Goal: Transaction & Acquisition: Purchase product/service

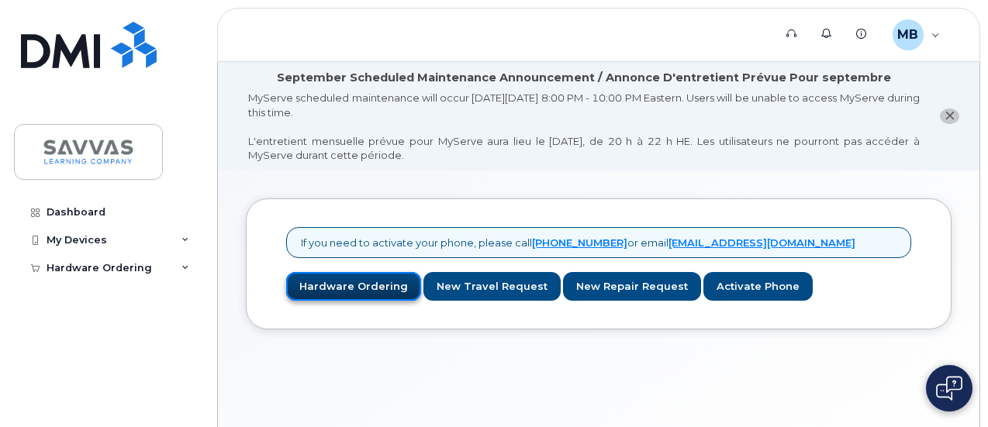
click at [336, 290] on link "Hardware Ordering" at bounding box center [353, 286] width 135 height 29
click at [340, 283] on link "Hardware Ordering" at bounding box center [353, 286] width 135 height 29
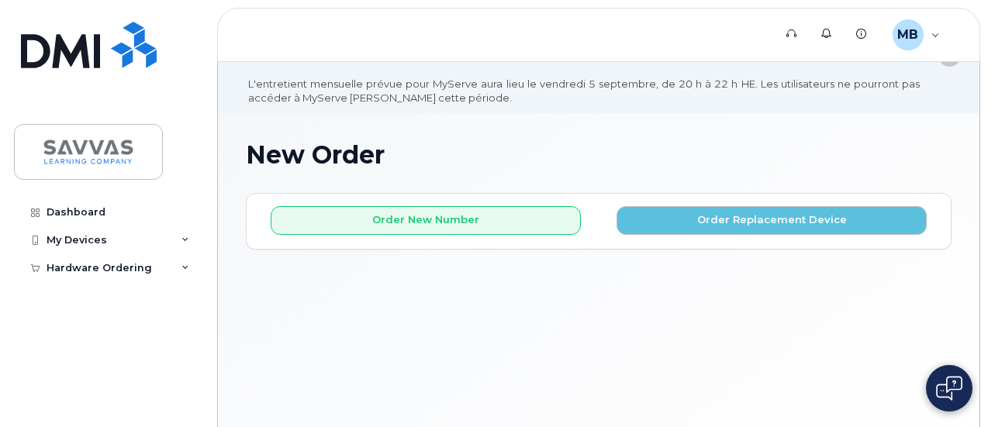
scroll to position [59, 0]
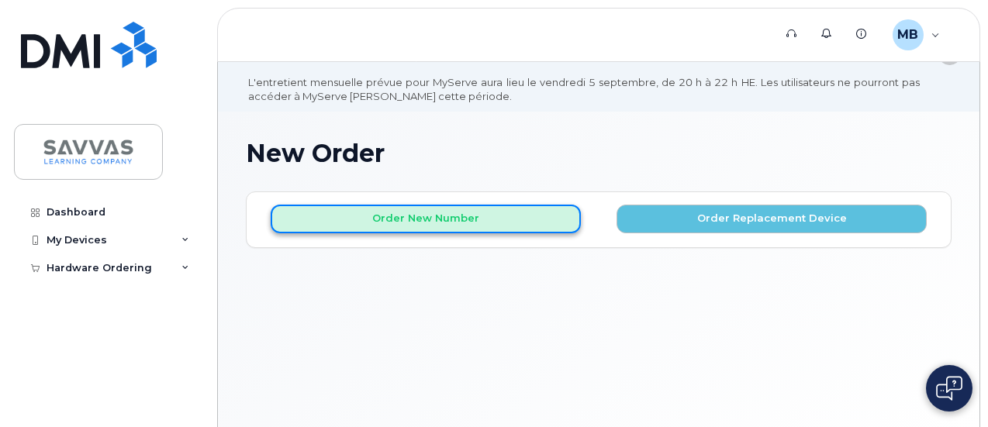
click at [402, 207] on button "Order New Number" at bounding box center [426, 219] width 310 height 29
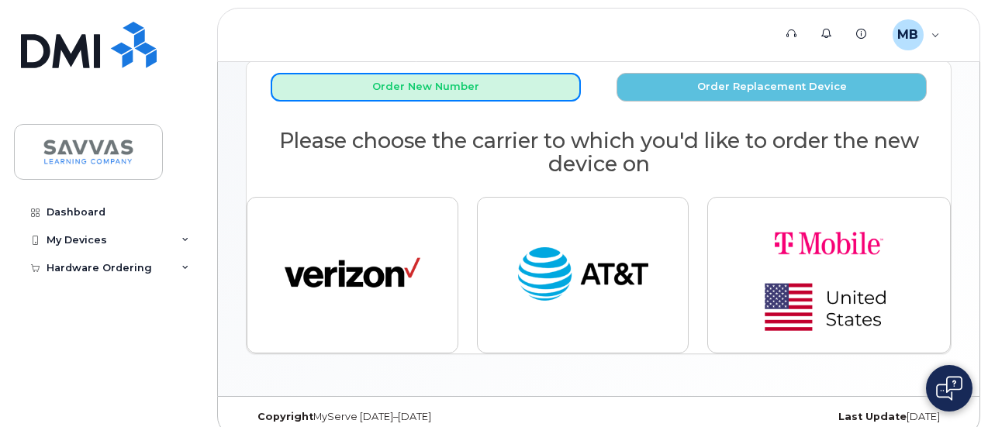
scroll to position [207, 0]
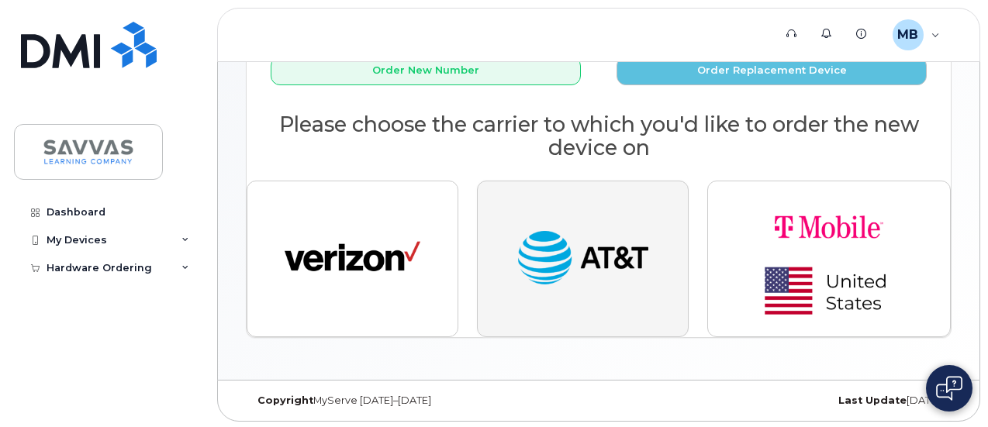
click at [603, 240] on img "button" at bounding box center [583, 259] width 136 height 70
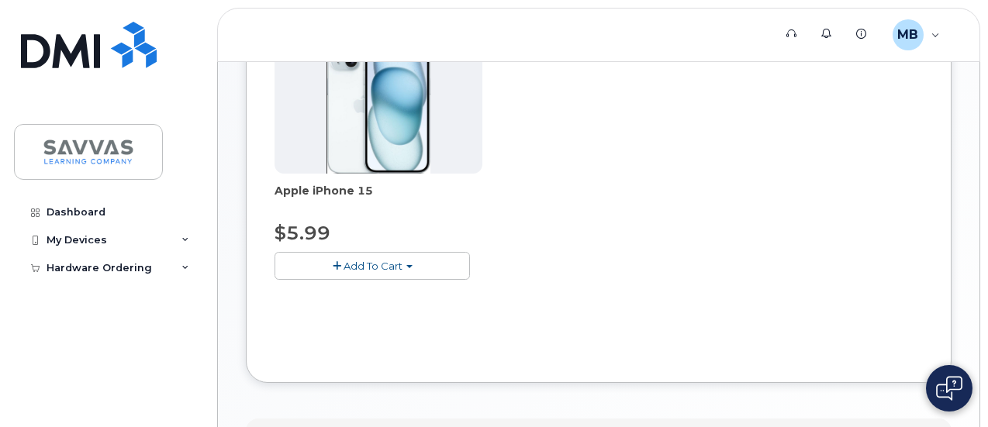
scroll to position [426, 0]
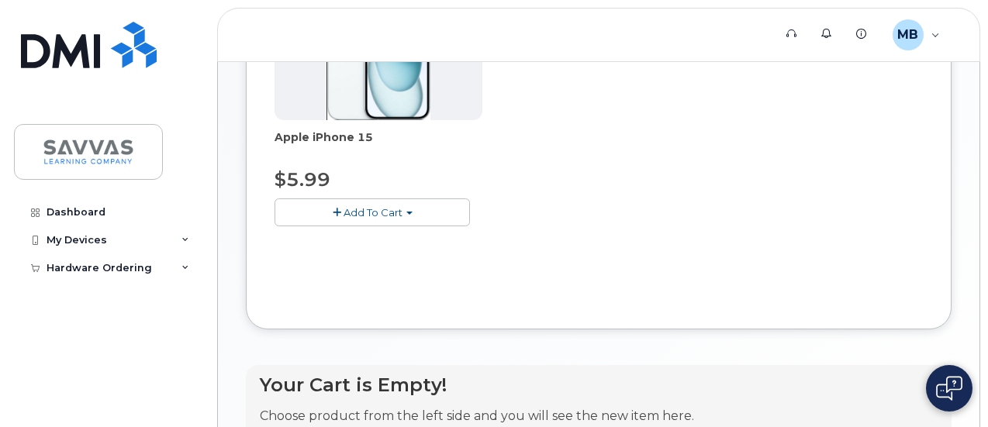
click at [344, 206] on span "Add To Cart" at bounding box center [373, 212] width 59 height 12
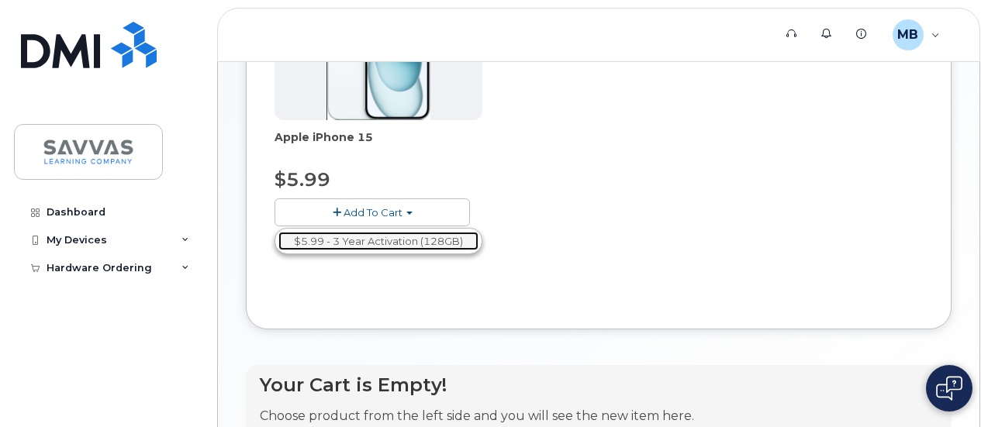
click at [346, 235] on link "$5.99 - 3 Year Activation (128GB)" at bounding box center [378, 241] width 200 height 19
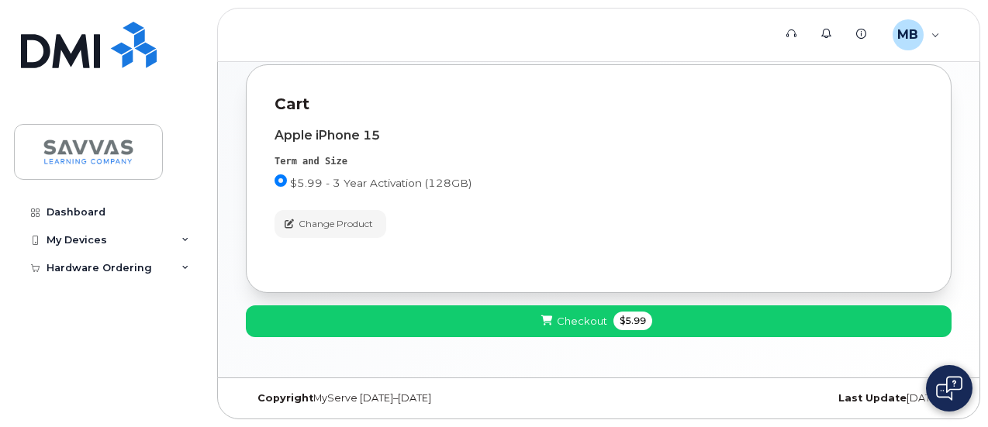
scroll to position [196, 0]
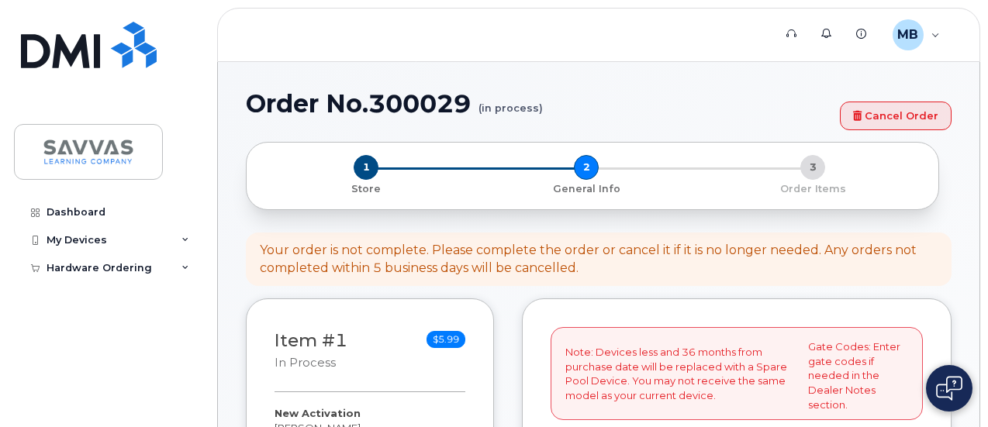
select select
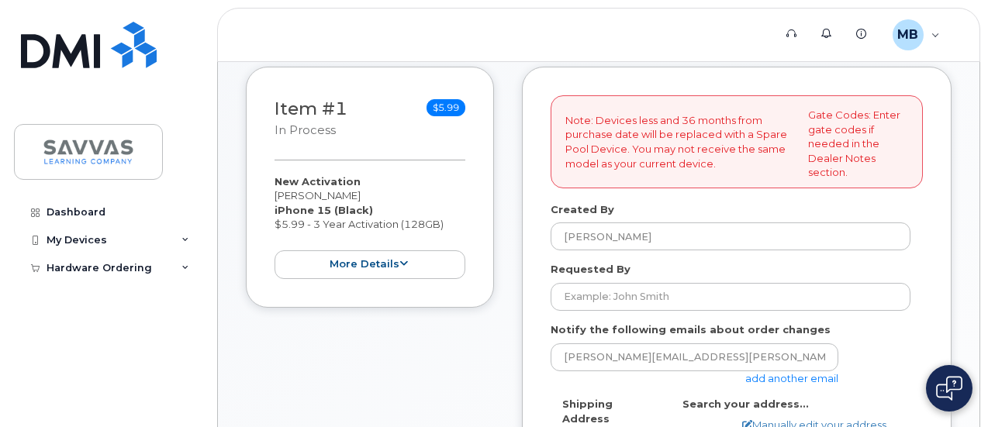
scroll to position [342, 0]
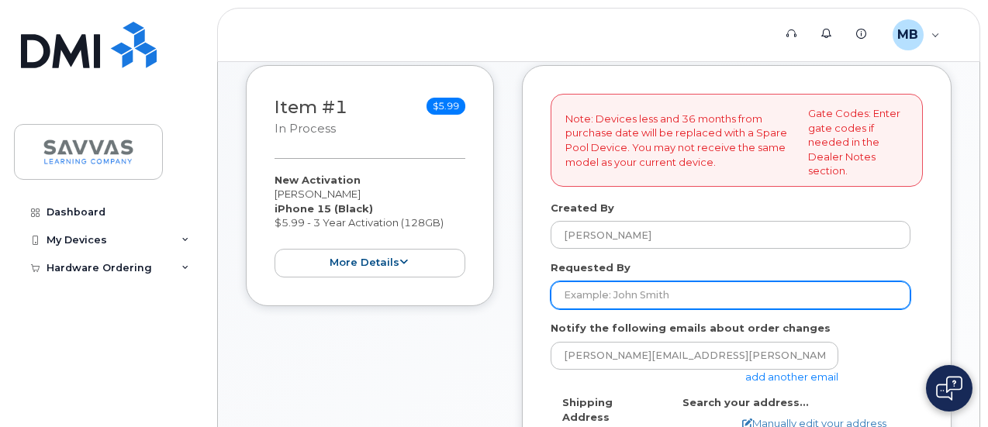
click at [637, 287] on input "Requested By" at bounding box center [731, 295] width 360 height 28
type input "[PERSON_NAME]"
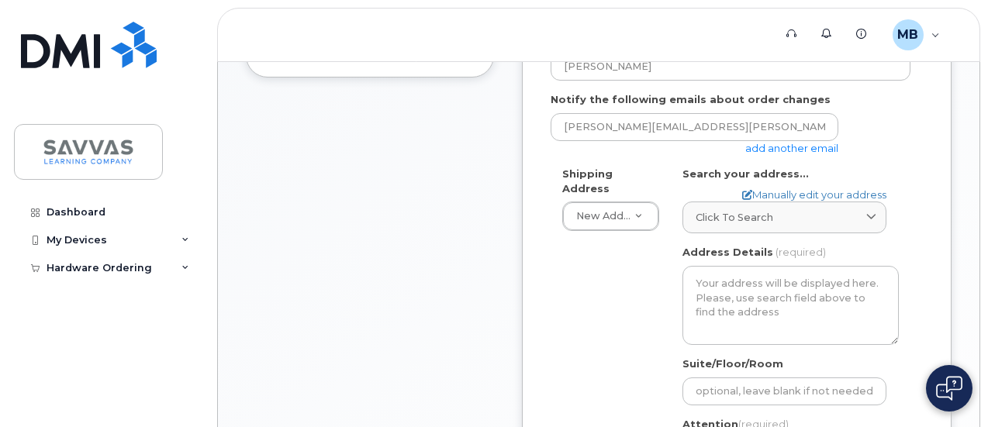
scroll to position [572, 0]
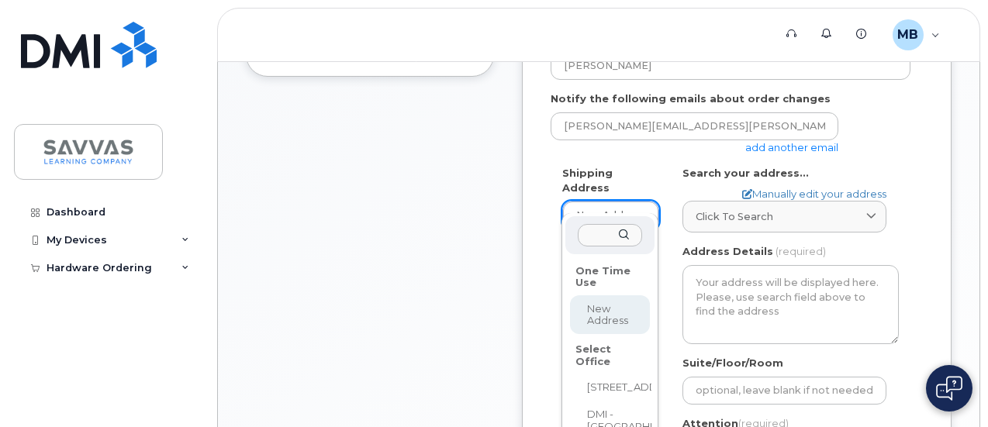
select select
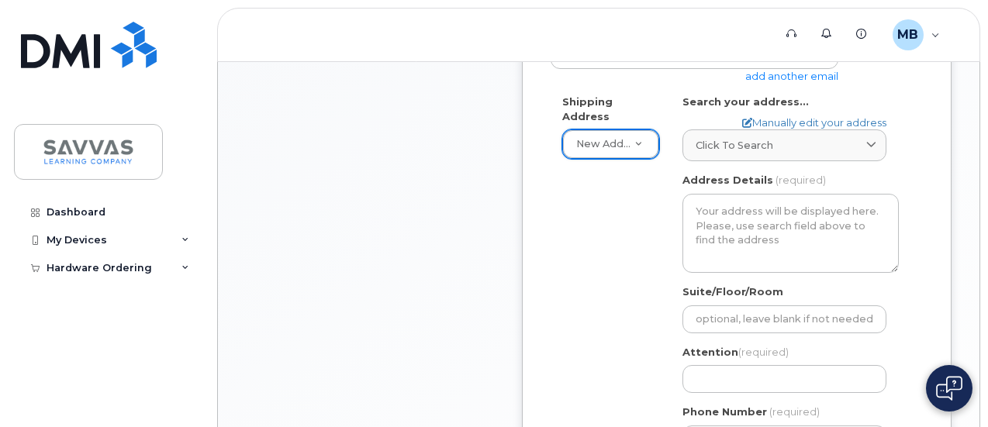
scroll to position [630, 0]
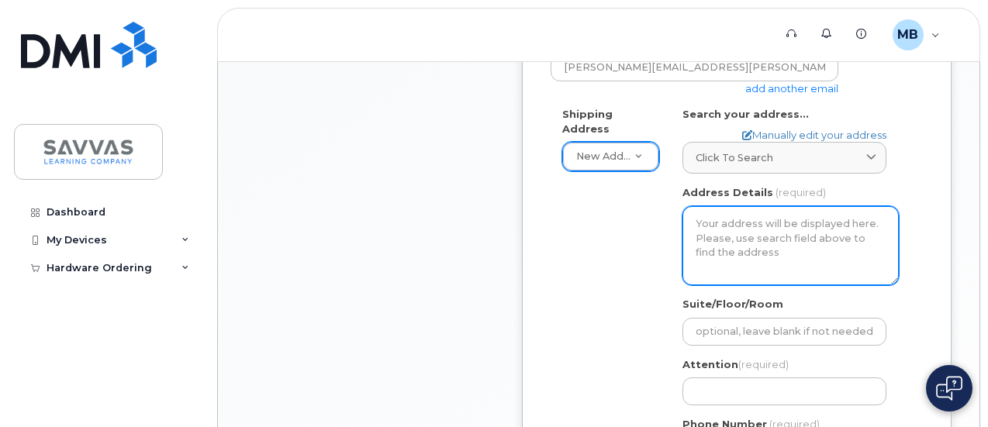
click at [763, 222] on textarea "Address Details" at bounding box center [790, 245] width 216 height 79
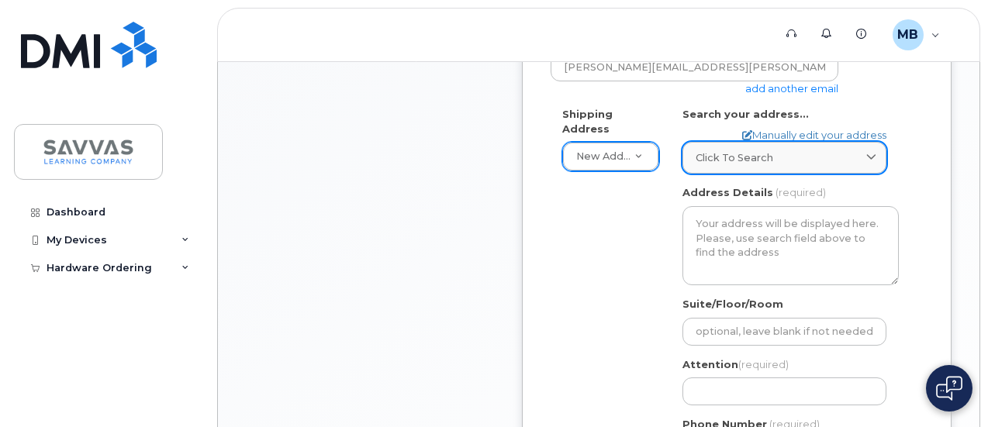
click at [758, 153] on span "Click to search" at bounding box center [735, 157] width 78 height 15
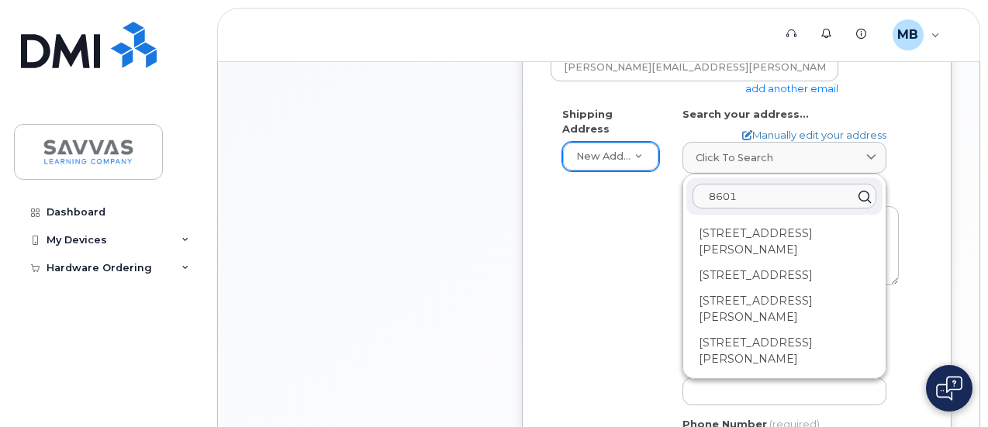
type input "8601 EDINBROOK XING"
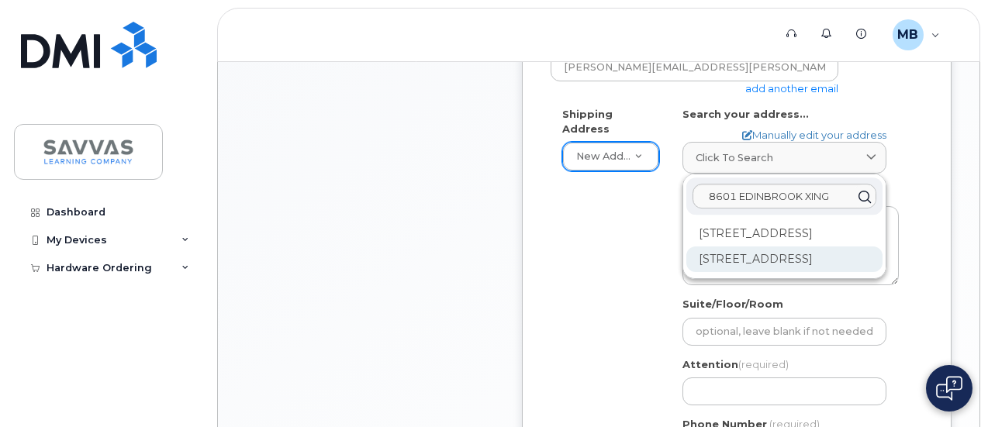
click at [809, 272] on div "8601 Edinbrook Xing Minneapolis MN 55443-4015" at bounding box center [784, 260] width 196 height 26
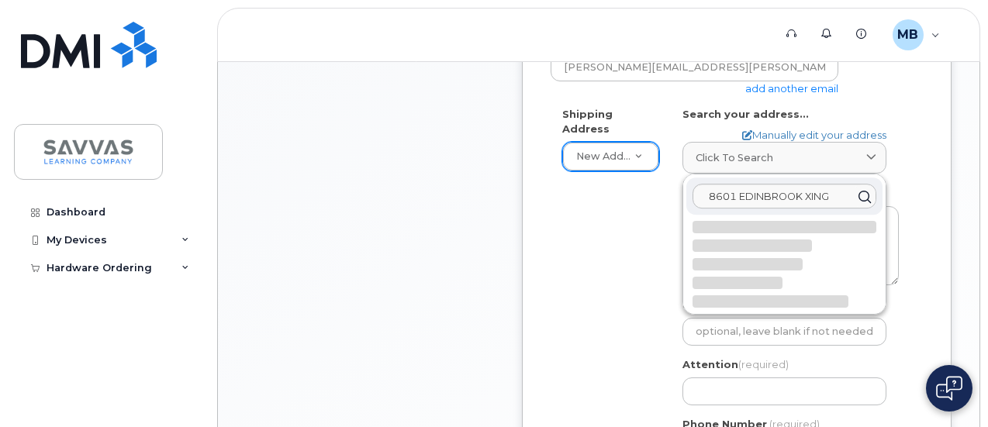
select select
type textarea "8601 Edinbrook Xing MINNEAPOLIS MN 55443-4015 UNITED STATES"
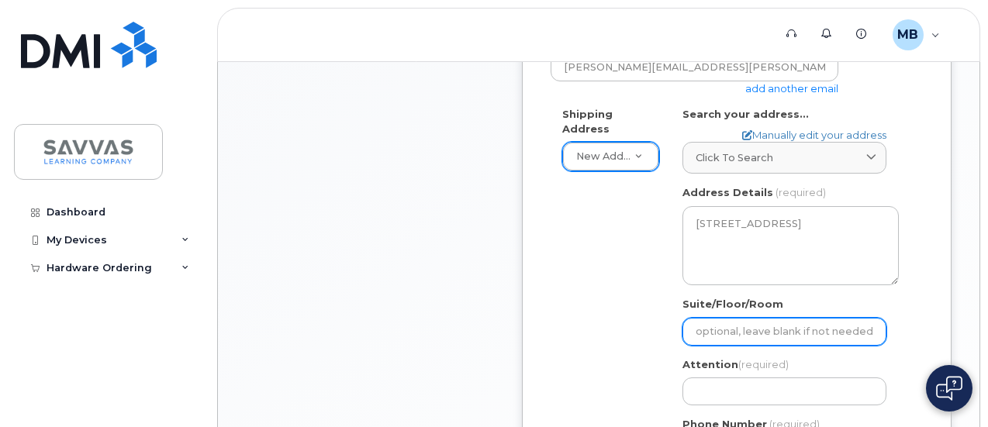
click at [734, 328] on input "Suite/Floor/Room" at bounding box center [784, 332] width 204 height 28
select select
type input "3"
select select
type input "32"
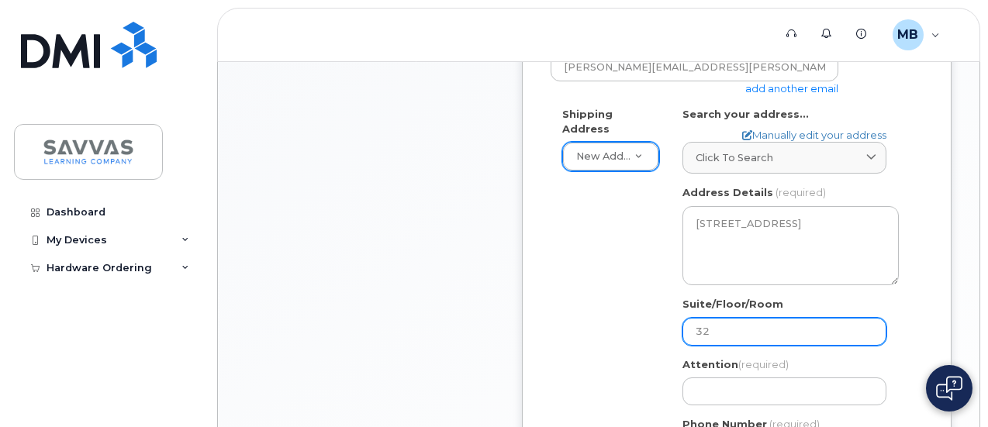
select select
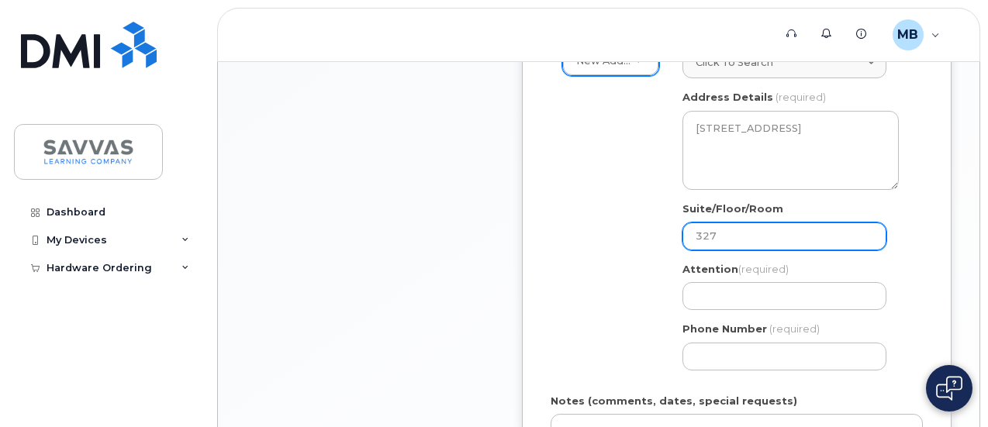
scroll to position [750, 0]
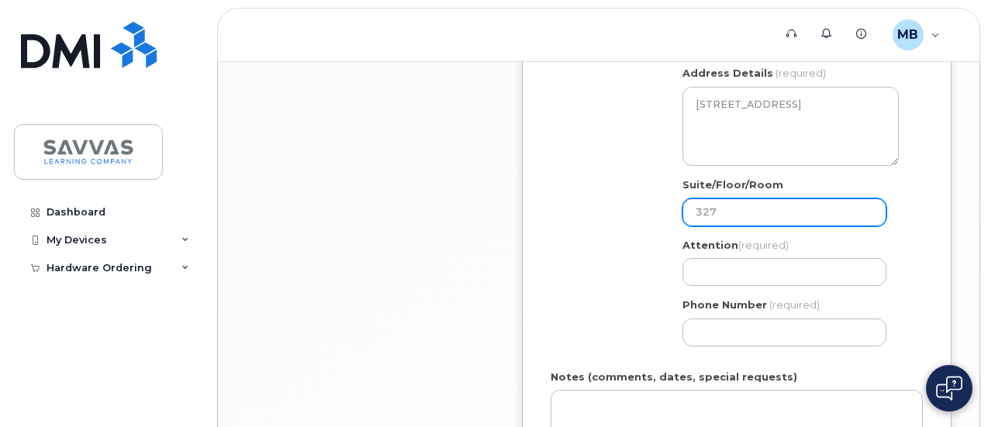
type input "327"
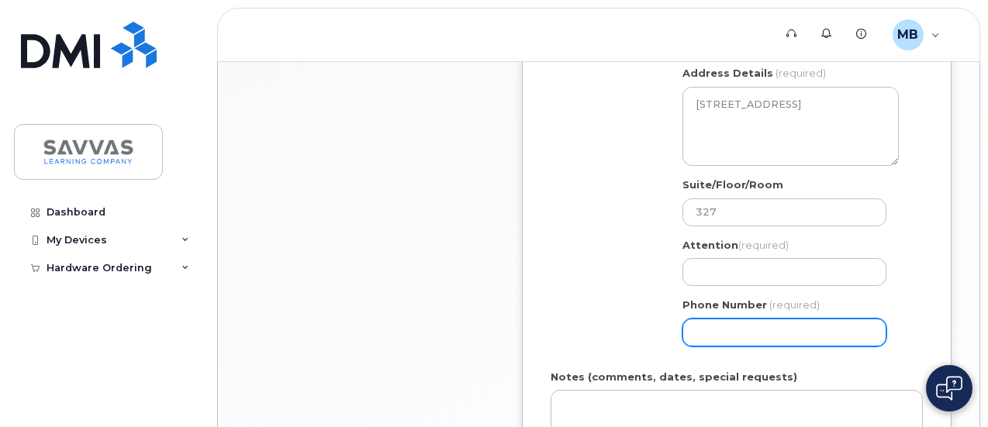
click at [734, 328] on input "Phone Number" at bounding box center [784, 333] width 204 height 28
type input "6123086388"
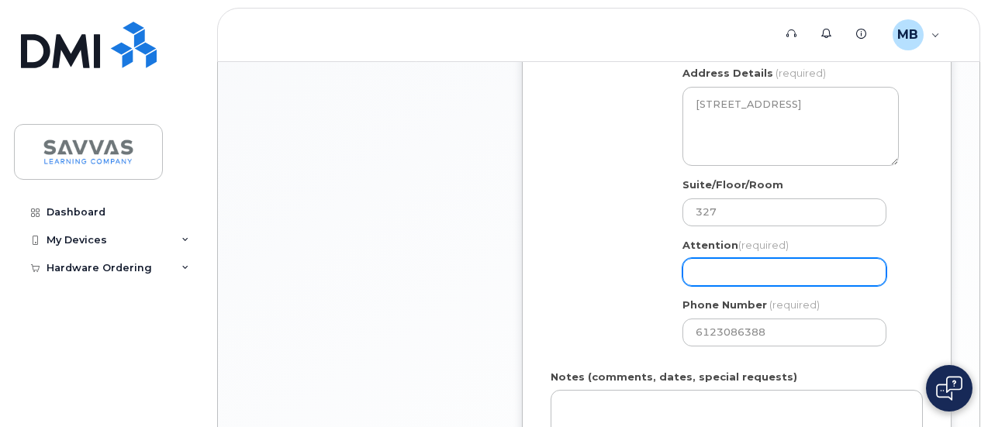
type input "Mary Margaret Bradbury"
click at [766, 268] on input "Mary Margaret Bradbury" at bounding box center [784, 272] width 204 height 28
select select
type input "Mary Margare Bradbury"
select select
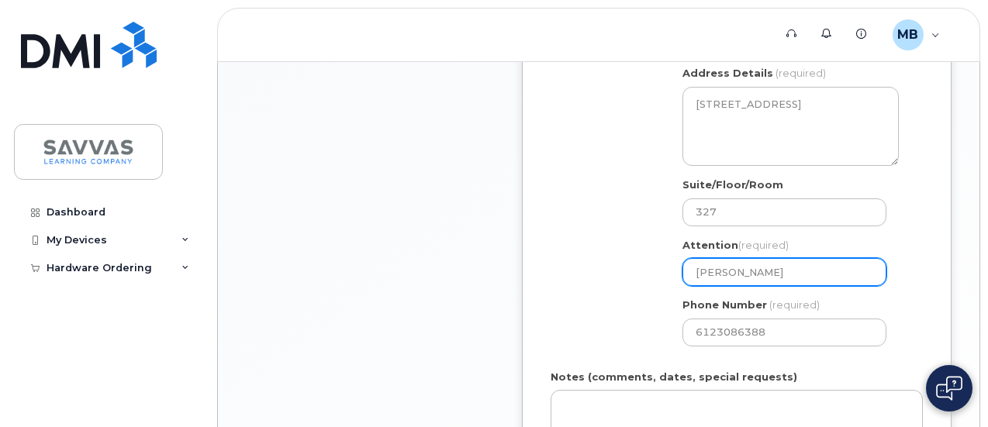
type input "Mary Margar Bradbury"
select select
type input "Mary Marga Bradbury"
select select
type input "Mary Marg Bradbury"
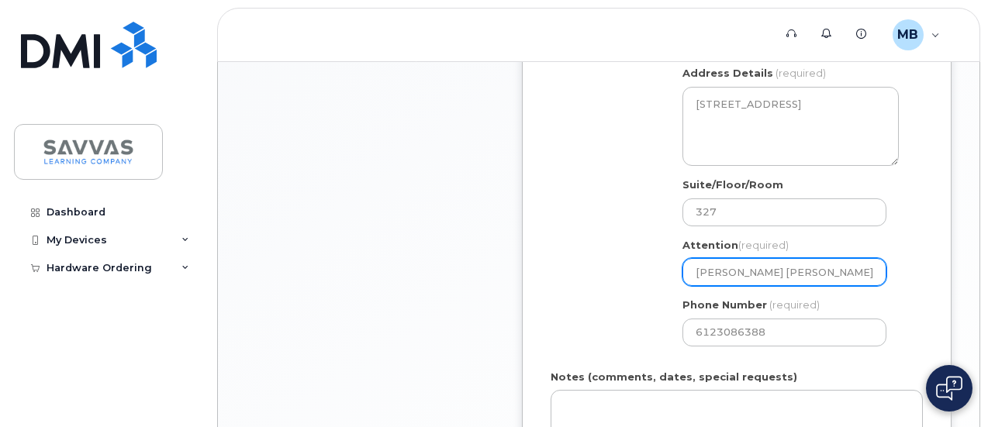
select select
type input "Mary Mar Bradbury"
select select
type input "Mary Ma Bradbury"
select select
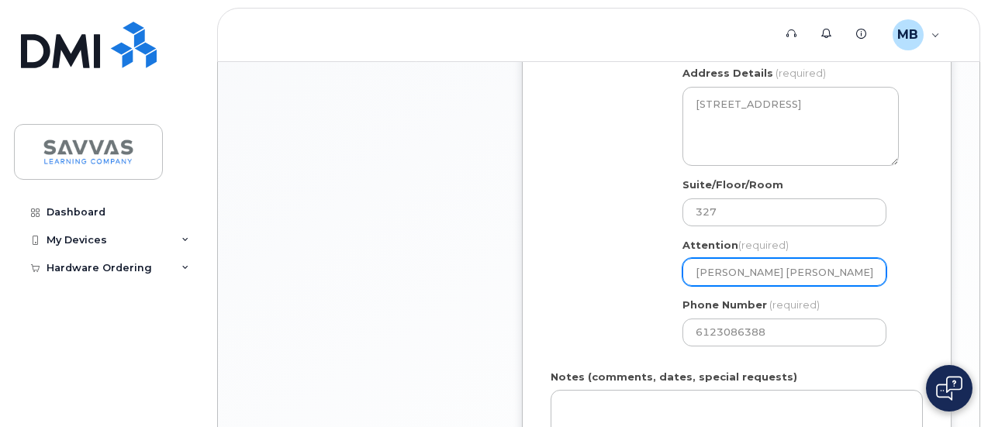
type input "Mary M Bradbury"
select select
type input "Mary Bradbury"
select select
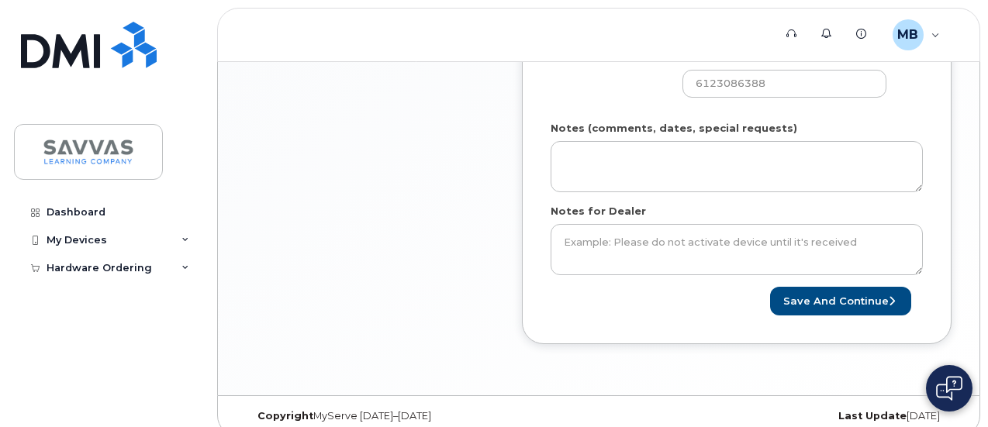
scroll to position [1011, 0]
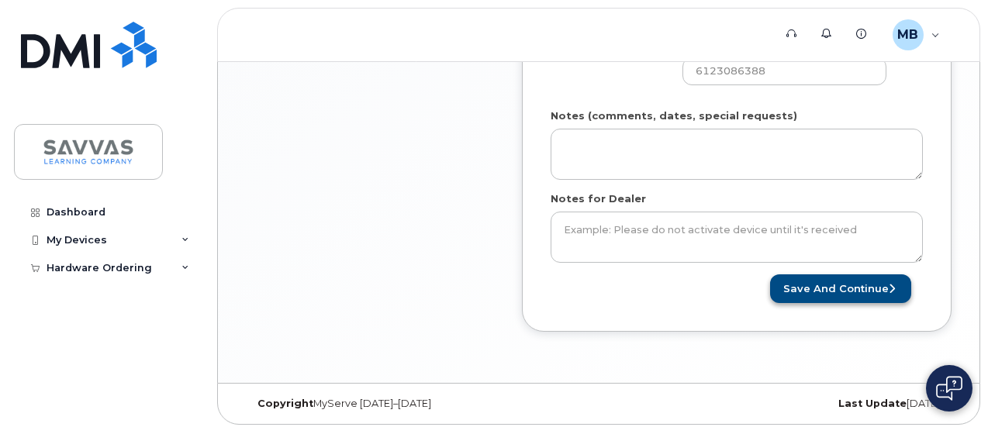
type input "[PERSON_NAME]"
click at [828, 278] on button "Save and Continue" at bounding box center [840, 289] width 141 height 29
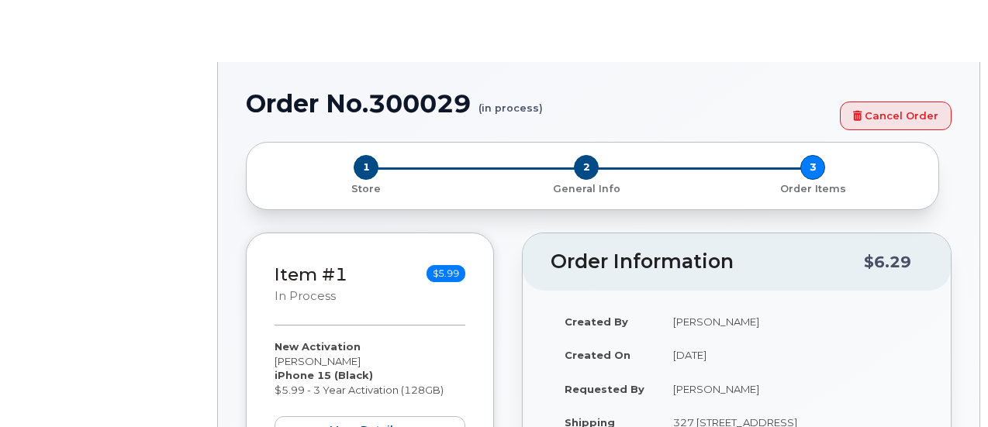
select select "1762881"
radio input "true"
type input "2999743"
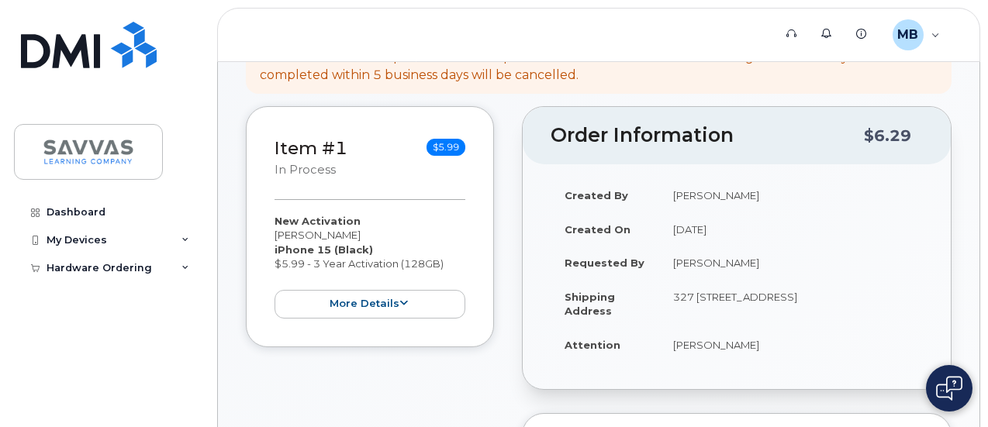
scroll to position [301, 0]
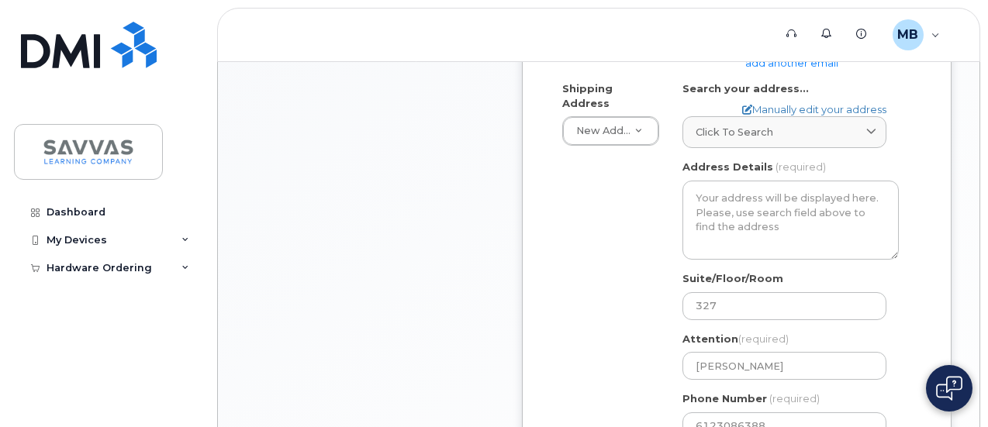
scroll to position [657, 0]
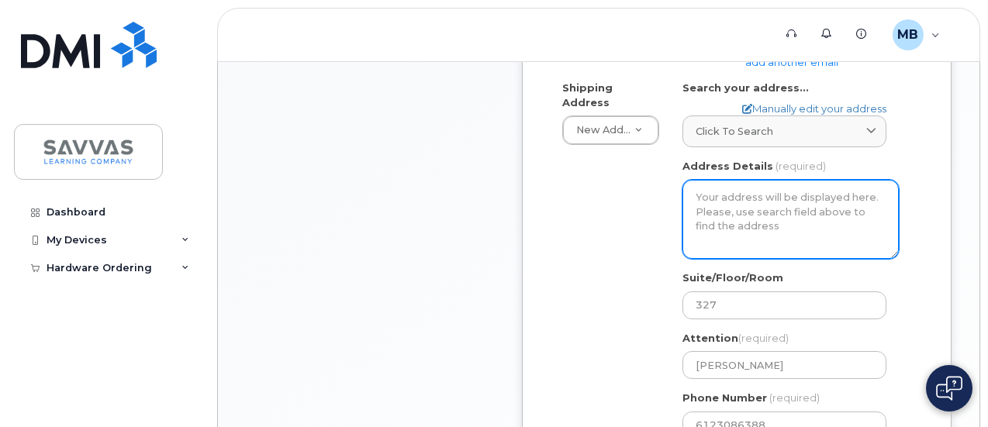
click at [730, 212] on textarea "Address Details" at bounding box center [790, 219] width 216 height 79
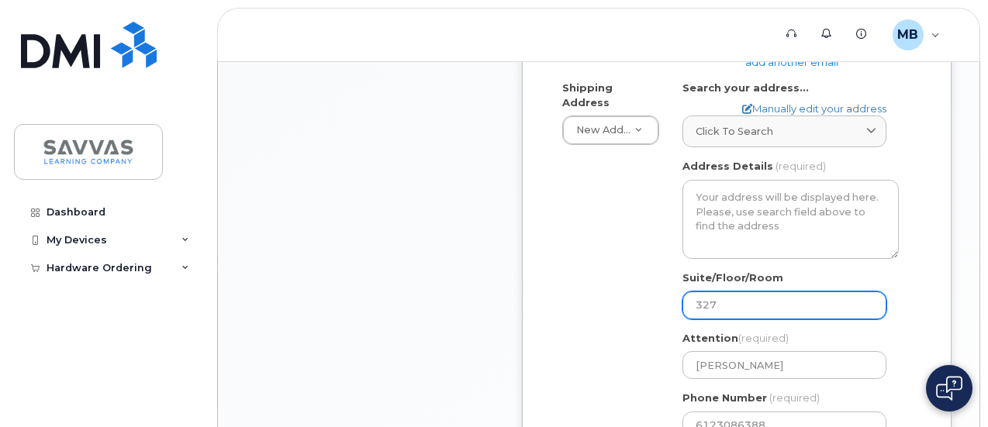
drag, startPoint x: 719, startPoint y: 300, endPoint x: 683, endPoint y: 299, distance: 35.7
click at [683, 299] on input "327" at bounding box center [784, 306] width 204 height 28
select select
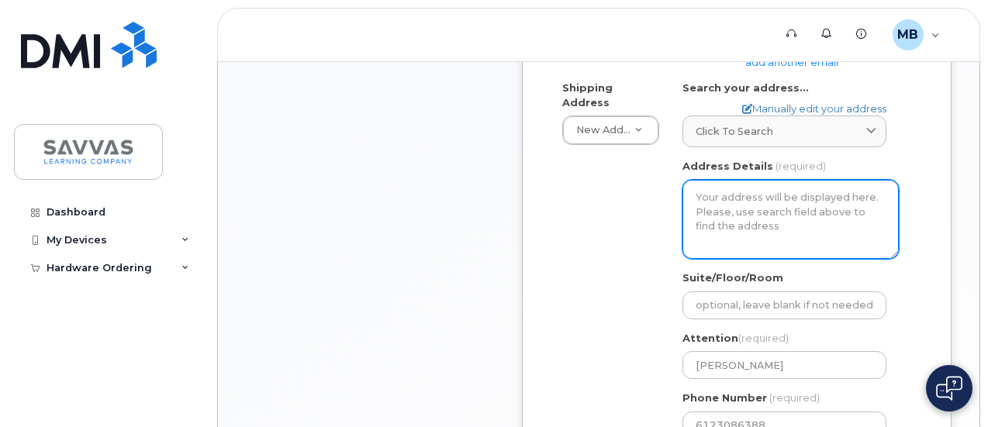
click at [708, 199] on textarea "Address Details" at bounding box center [790, 219] width 216 height 79
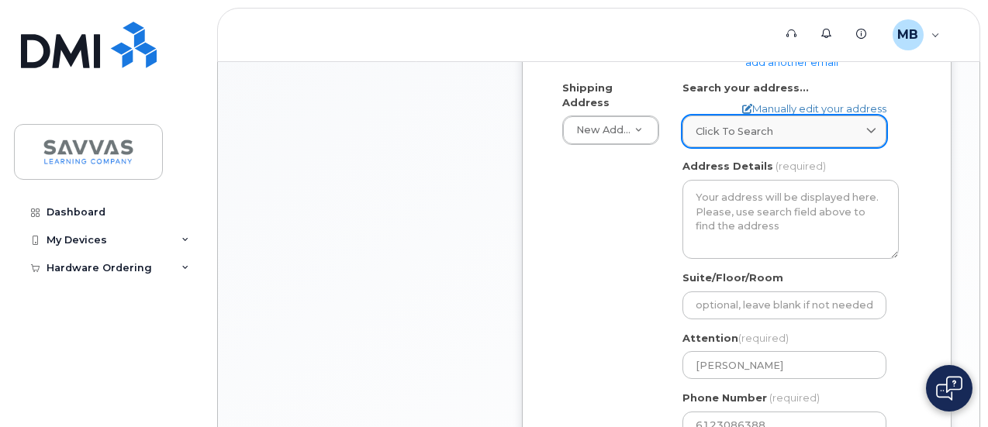
click at [802, 128] on div "Click to search" at bounding box center [785, 131] width 178 height 15
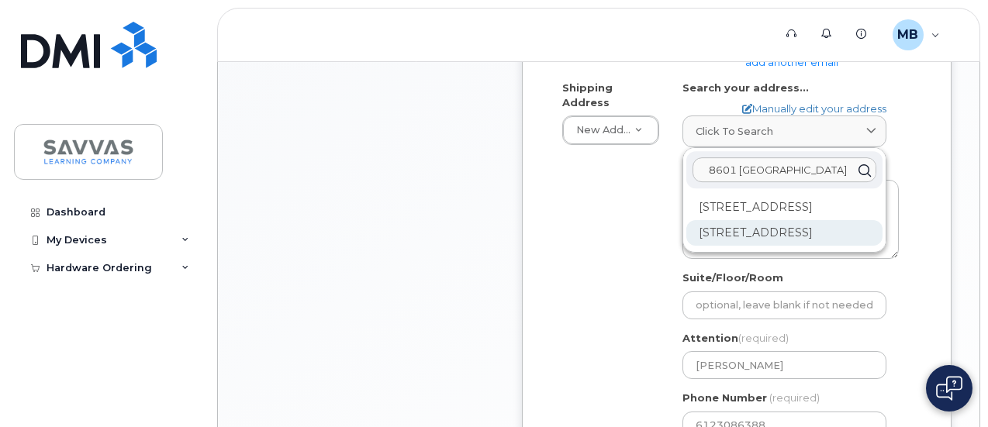
type input "8601 Edinbrook"
click at [793, 246] on div "8601 Edinbrook Xing Minneapolis MN 55443-4015" at bounding box center [784, 233] width 196 height 26
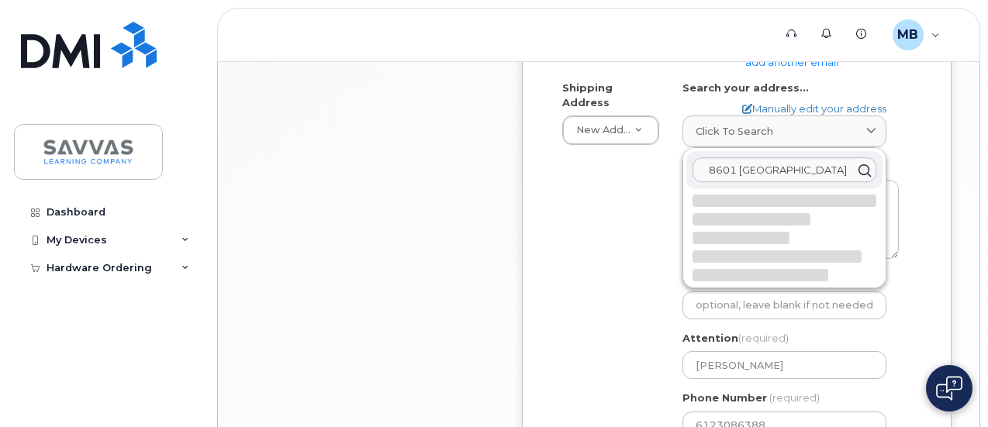
select select
type textarea "8601 Edinbrook Xing MINNEAPOLIS MN 55443-4015 UNITED STATES"
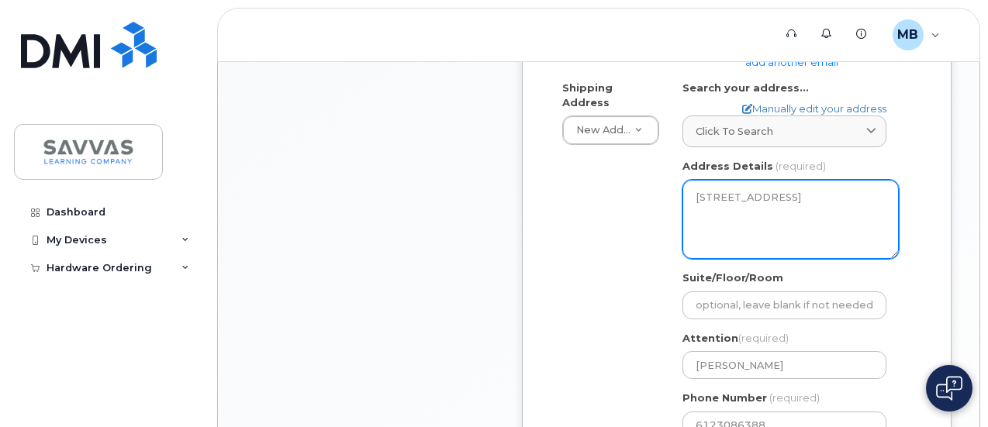
click at [810, 193] on textarea "8601 Edinbrook Xing MINNEAPOLIS MN 55443-4015 UNITED STATES" at bounding box center [790, 219] width 216 height 79
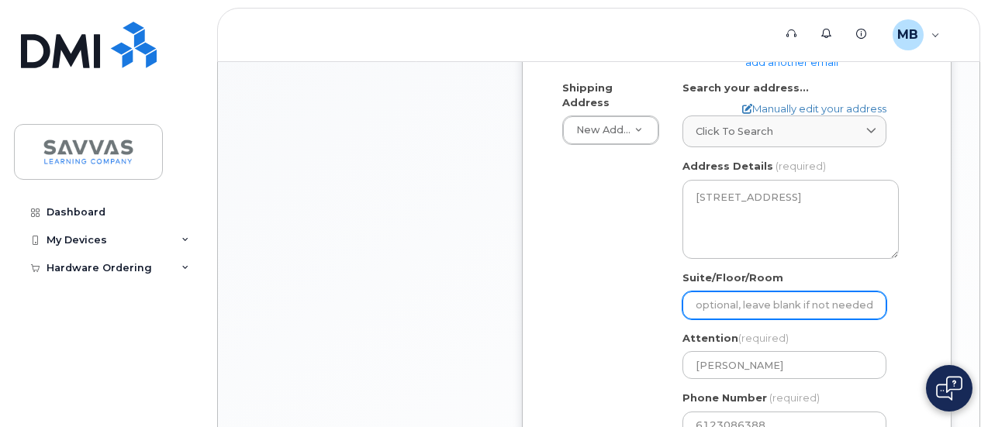
click at [765, 305] on input "Suite/Floor/Room" at bounding box center [784, 306] width 204 height 28
type input "327"
click at [696, 303] on input "327" at bounding box center [784, 306] width 204 height 28
select select
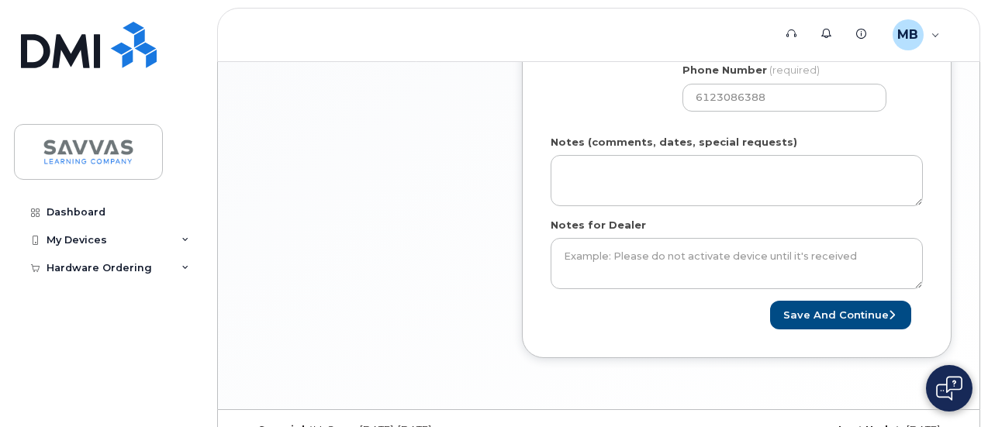
scroll to position [996, 0]
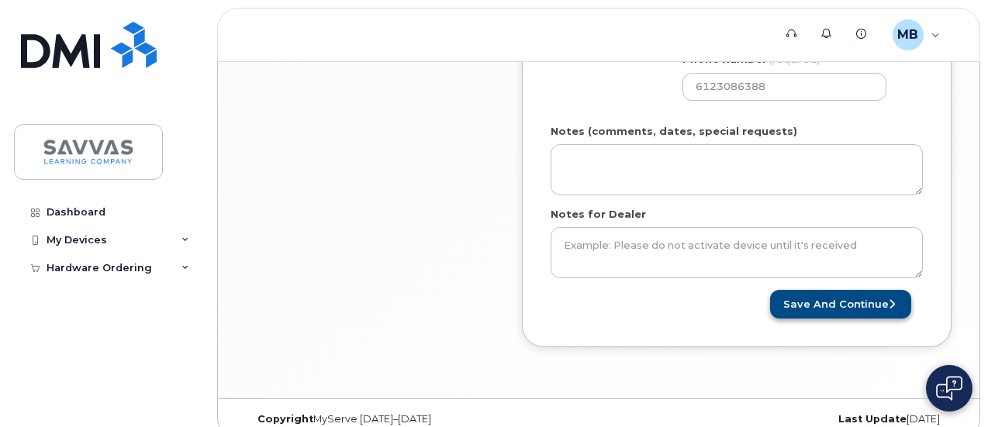
type input "#327"
click at [843, 295] on button "Save and Continue" at bounding box center [840, 304] width 141 height 29
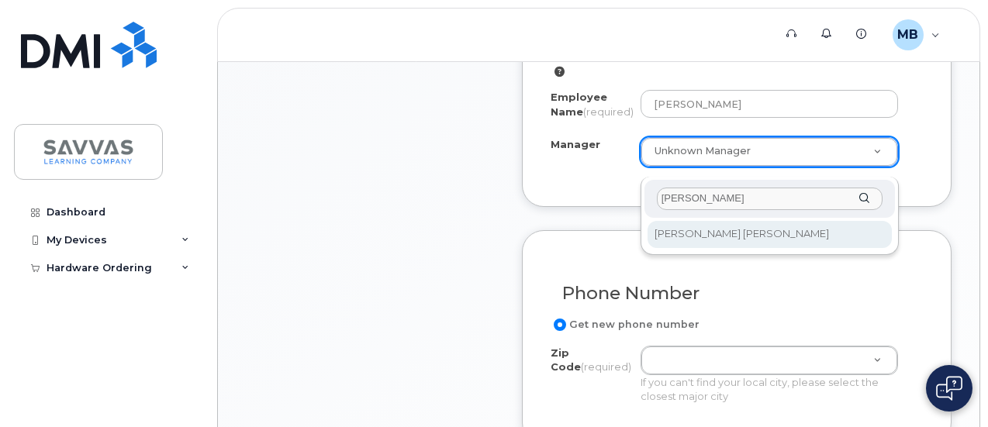
type input "[PERSON_NAME]"
select select "2016413"
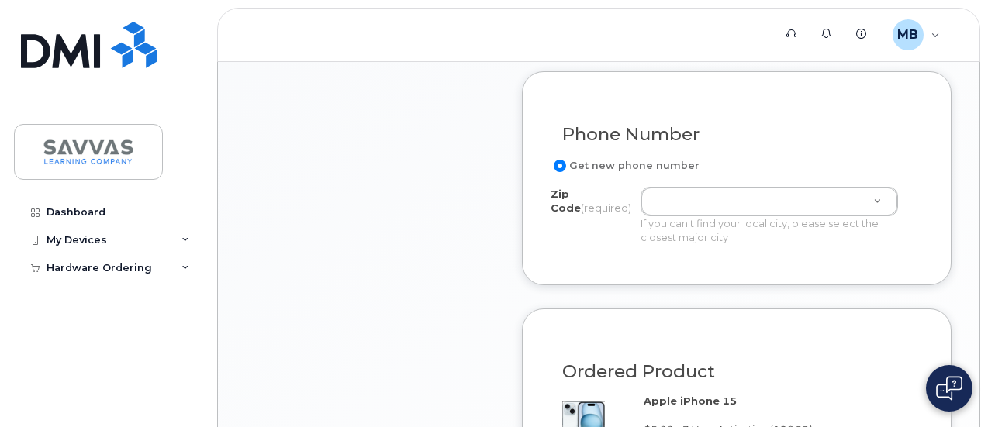
scroll to position [931, 0]
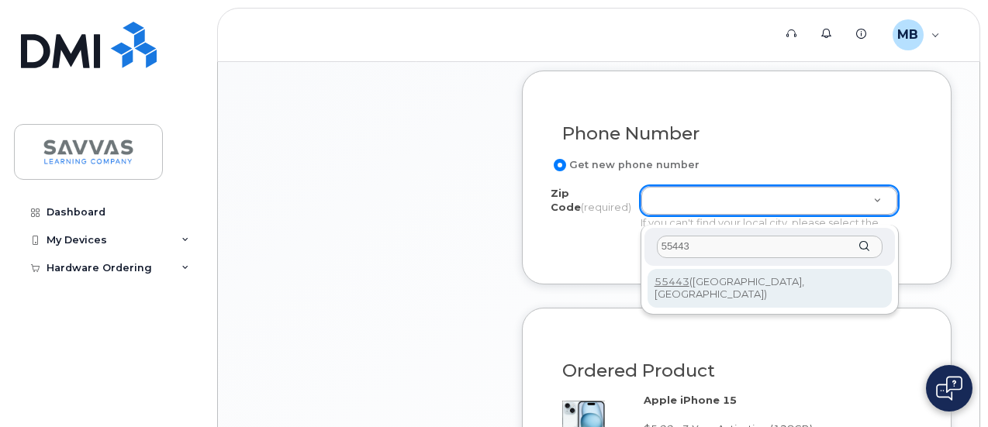
type input "55443"
type input "55443 ([GEOGRAPHIC_DATA], [GEOGRAPHIC_DATA])"
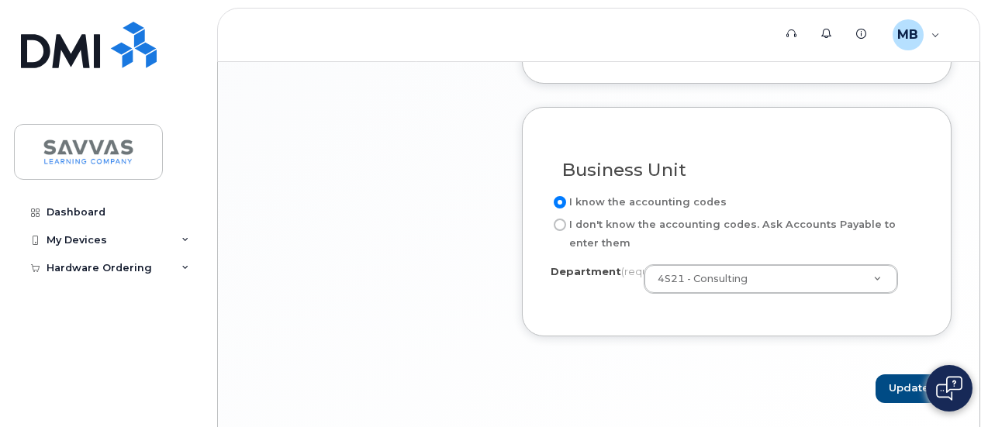
scroll to position [1334, 0]
click at [557, 230] on input "I don't know the accounting codes. Ask Accounts Payable to enter them" at bounding box center [560, 224] width 12 height 12
radio input "true"
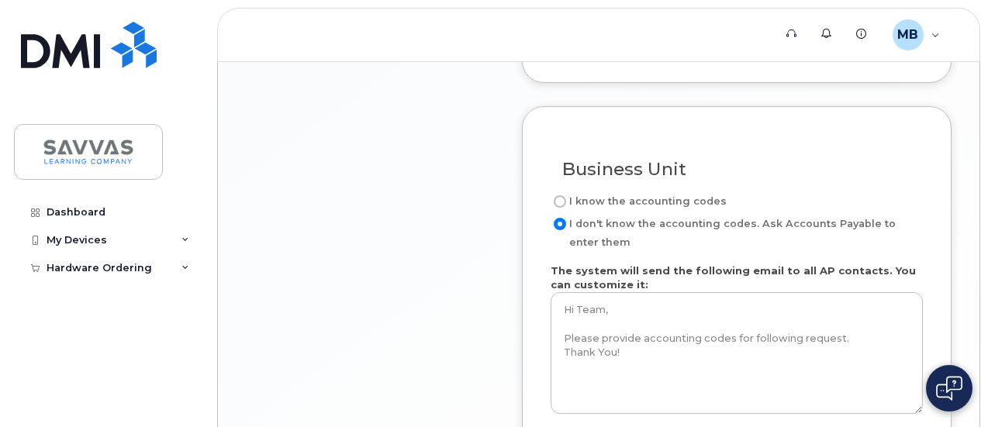
click at [562, 208] on input "I know the accounting codes" at bounding box center [560, 201] width 12 height 12
radio input "true"
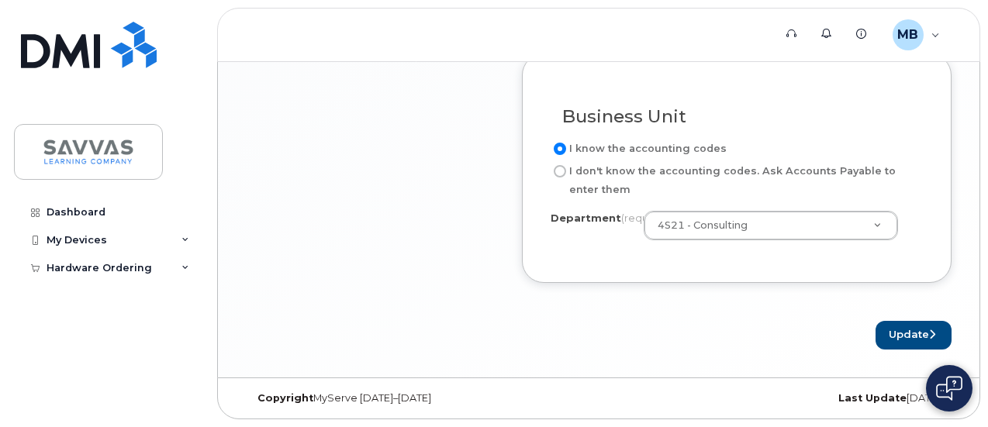
scroll to position [1399, 0]
click at [905, 330] on button "Update" at bounding box center [913, 335] width 76 height 29
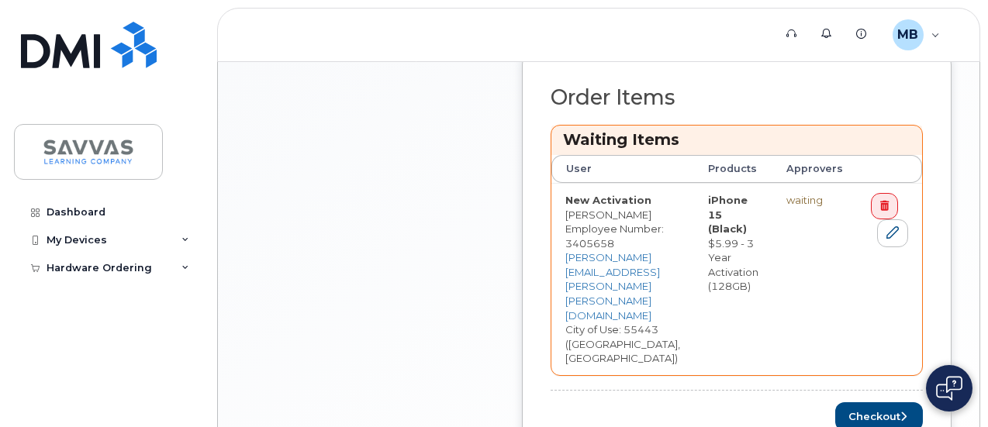
scroll to position [793, 0]
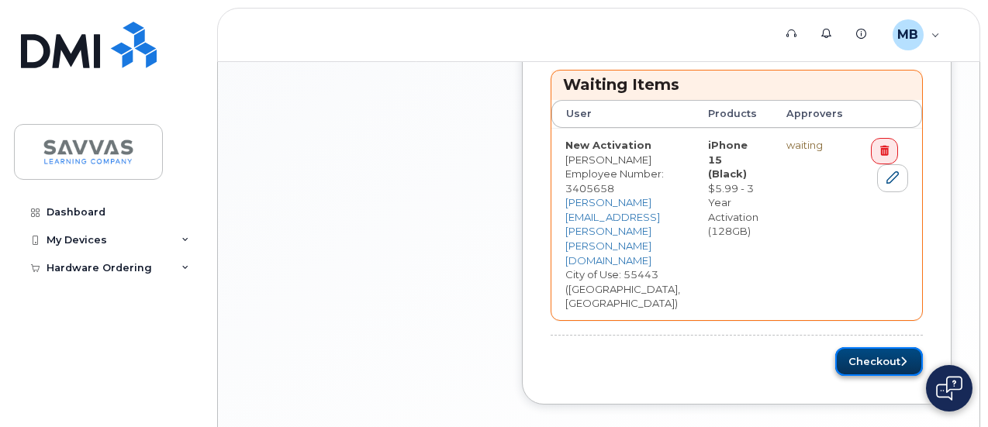
click at [906, 347] on button "Checkout" at bounding box center [879, 361] width 88 height 29
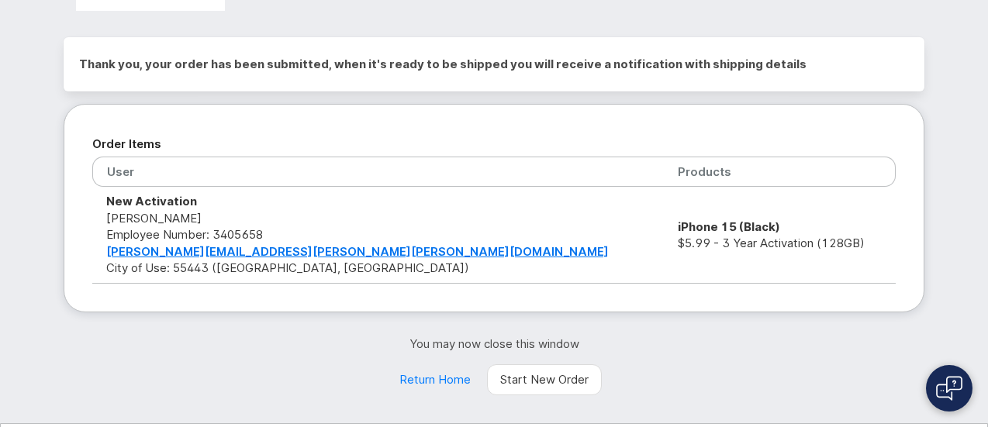
scroll to position [125, 0]
